Goal: Transaction & Acquisition: Purchase product/service

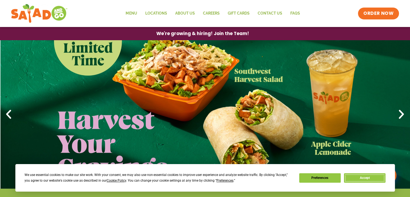
click at [364, 181] on button "Accept" at bounding box center [365, 177] width 42 height 9
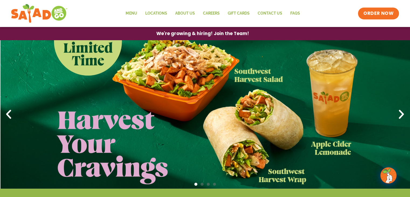
click at [404, 118] on icon "Next slide" at bounding box center [401, 114] width 12 height 12
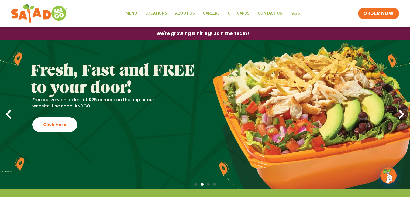
click at [404, 118] on icon "Next slide" at bounding box center [401, 114] width 12 height 12
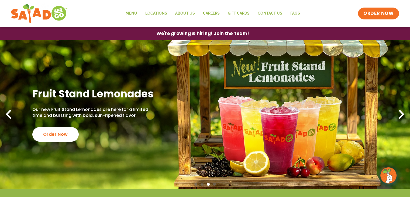
click at [404, 118] on icon "Next slide" at bounding box center [401, 114] width 12 height 12
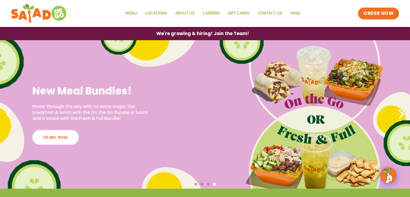
click at [404, 118] on icon "Next slide" at bounding box center [401, 114] width 12 height 12
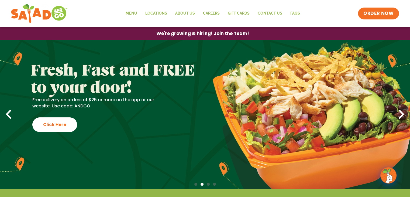
click at [12, 114] on icon "Previous slide" at bounding box center [9, 114] width 12 height 12
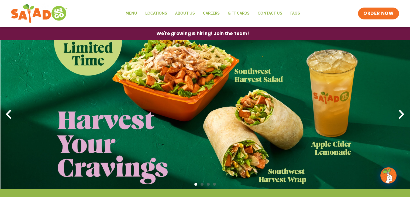
click at [12, 114] on icon "Previous slide" at bounding box center [9, 114] width 12 height 12
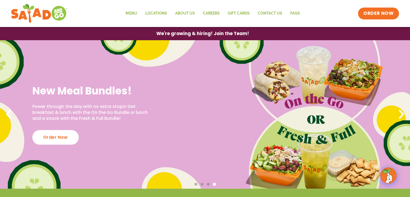
click at [7, 115] on icon "Previous slide" at bounding box center [9, 114] width 12 height 12
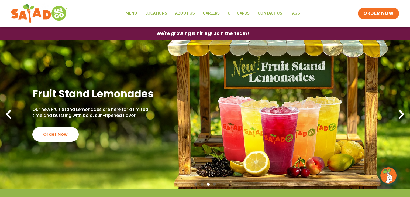
click at [7, 115] on icon "Previous slide" at bounding box center [9, 114] width 12 height 12
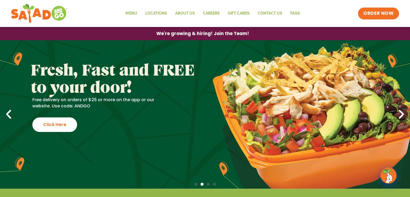
click at [7, 115] on icon "Previous slide" at bounding box center [9, 114] width 12 height 12
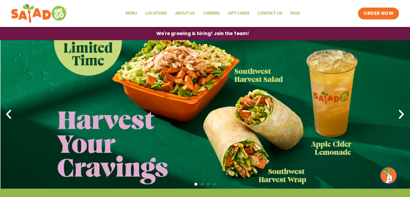
click at [401, 113] on icon "Next slide" at bounding box center [401, 114] width 12 height 12
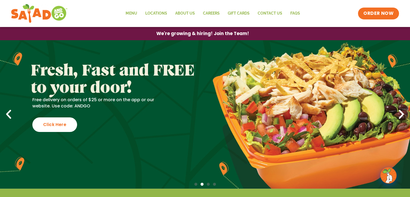
click at [404, 112] on icon "Next slide" at bounding box center [401, 114] width 12 height 12
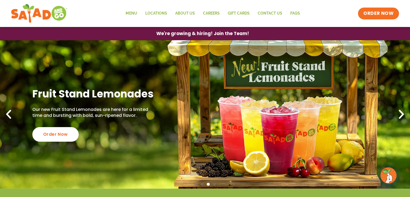
click at [404, 112] on icon "Next slide" at bounding box center [401, 114] width 12 height 12
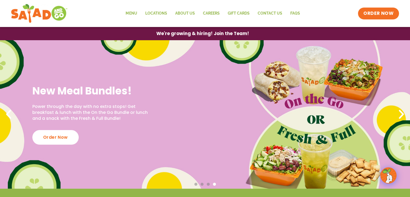
click at [404, 112] on icon "Next slide" at bounding box center [401, 114] width 12 height 12
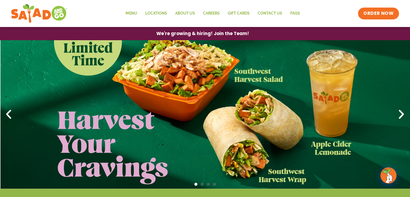
click at [404, 112] on icon "Next slide" at bounding box center [401, 114] width 12 height 12
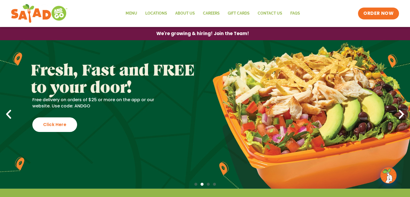
click at [404, 112] on icon "Next slide" at bounding box center [401, 114] width 12 height 12
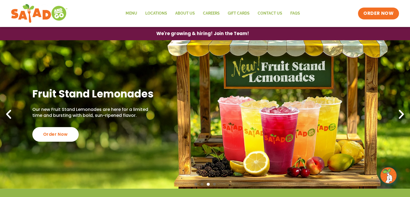
click at [404, 112] on icon "Next slide" at bounding box center [401, 114] width 12 height 12
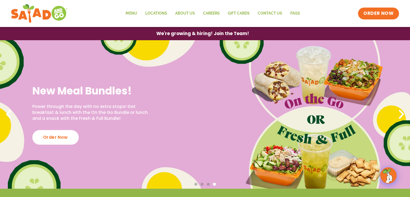
click at [404, 112] on icon "Next slide" at bounding box center [401, 114] width 12 height 12
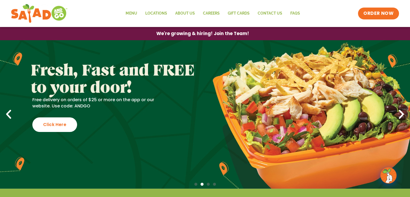
click at [15, 113] on link "Free delivery on orders of $25 or more on the app or our website. Use code: AND…" at bounding box center [205, 114] width 410 height 148
click at [10, 113] on icon "Previous slide" at bounding box center [9, 114] width 12 height 12
click at [11, 108] on link "Free delivery on orders of $25 or more on the app or our website. Use code: AND…" at bounding box center [205, 114] width 410 height 148
click at [12, 110] on icon "Previous slide" at bounding box center [9, 114] width 12 height 12
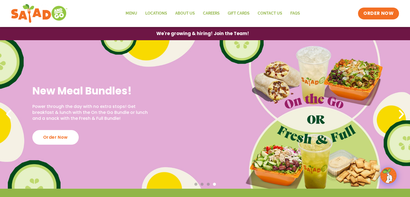
click at [194, 184] on span "Go to slide 1" at bounding box center [195, 183] width 3 height 3
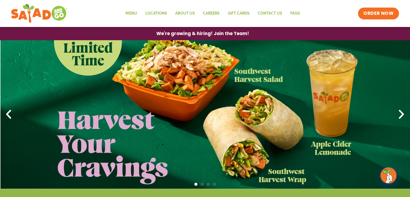
click at [400, 116] on icon "Next slide" at bounding box center [401, 114] width 12 height 12
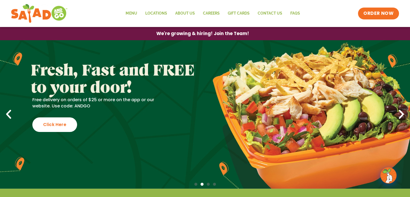
click at [400, 116] on icon "Next slide" at bounding box center [401, 114] width 12 height 12
